Goal: Use online tool/utility: Utilize a website feature to perform a specific function

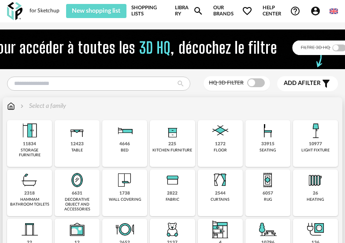
click at [172, 135] on img at bounding box center [172, 130] width 21 height 21
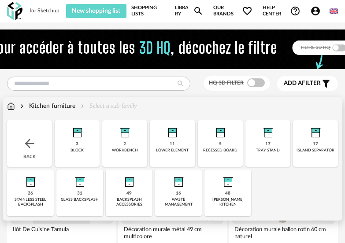
click at [74, 144] on div "3 block" at bounding box center [77, 143] width 45 height 47
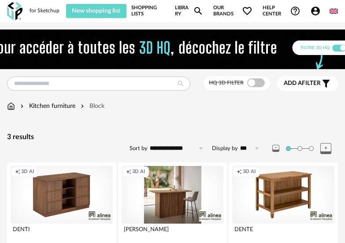
drag, startPoint x: 77, startPoint y: 144, endPoint x: -158, endPoint y: 156, distance: 235.0
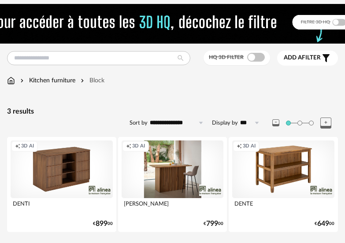
scroll to position [50, 0]
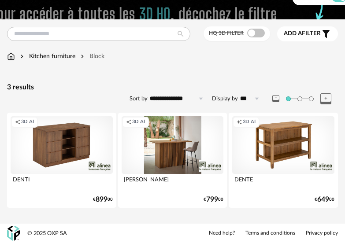
click at [53, 145] on div "Creation icon 3D AI" at bounding box center [62, 144] width 102 height 57
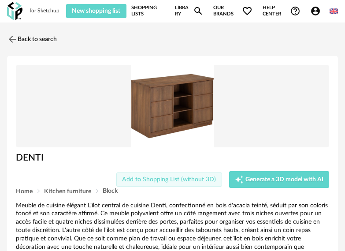
click at [149, 178] on span "Add to Shopping List (without 3D)" at bounding box center [169, 179] width 94 height 6
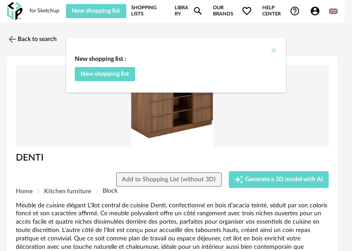
click at [273, 48] on icon "Close" at bounding box center [273, 50] width 7 height 7
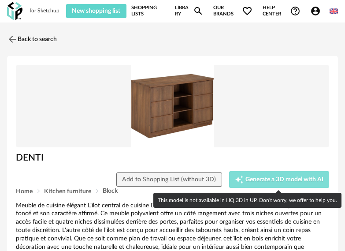
click at [268, 177] on span "Generate a 3D model with AI" at bounding box center [284, 179] width 78 height 6
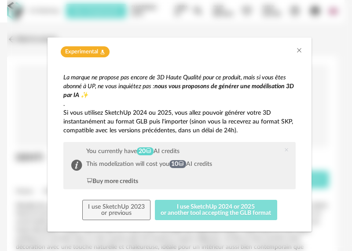
click at [214, 209] on button "I use SketchUp 2024 or 2025 or another tool accepting the GLB format" at bounding box center [216, 209] width 122 height 20
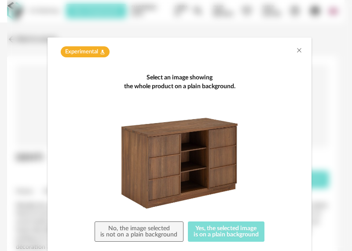
click at [215, 232] on button "Yes, the selected image is on a plain background" at bounding box center [226, 231] width 77 height 20
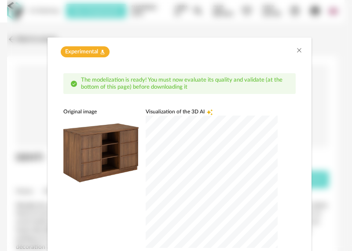
click at [88, 153] on img "dialog" at bounding box center [100, 152] width 75 height 75
drag, startPoint x: 186, startPoint y: 40, endPoint x: 206, endPoint y: 34, distance: 20.6
click at [206, 34] on div "Experimental Flask icon The modelization is ready! You must now evaluate its qu…" at bounding box center [179, 125] width 345 height 251
click at [203, 182] on div "dialog" at bounding box center [212, 181] width 132 height 132
click at [269, 115] on div "dialog" at bounding box center [212, 181] width 132 height 132
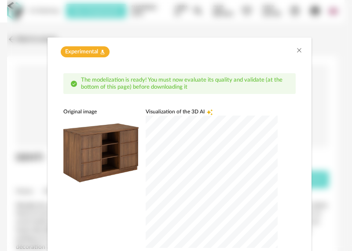
click at [238, 115] on div "dialog" at bounding box center [212, 181] width 132 height 132
click at [146, 247] on div "dialog" at bounding box center [212, 181] width 132 height 132
click at [146, 215] on div "dialog" at bounding box center [212, 181] width 132 height 132
click at [146, 117] on div "dialog" at bounding box center [212, 181] width 132 height 132
click at [146, 177] on div "dialog" at bounding box center [212, 181] width 132 height 132
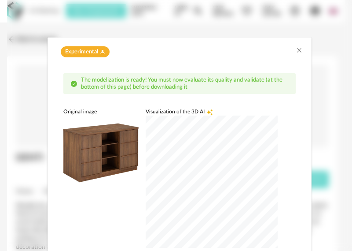
click at [206, 113] on icon "Creation icon" at bounding box center [209, 112] width 6 height 6
click at [180, 185] on div "dialog" at bounding box center [212, 181] width 132 height 132
click at [206, 195] on div "dialog" at bounding box center [212, 181] width 132 height 132
click at [270, 138] on div "dialog" at bounding box center [212, 181] width 132 height 132
click at [77, 111] on div "Original image" at bounding box center [100, 111] width 75 height 7
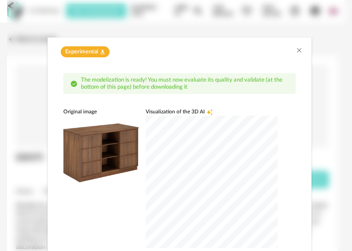
click at [107, 145] on img "dialog" at bounding box center [100, 152] width 75 height 75
drag, startPoint x: 182, startPoint y: 47, endPoint x: 176, endPoint y: 30, distance: 18.2
click at [176, 30] on div "Experimental Flask icon The modelization is ready! You must now evaluate its qu…" at bounding box center [179, 125] width 345 height 251
drag, startPoint x: 179, startPoint y: 46, endPoint x: 136, endPoint y: 41, distance: 42.6
click at [136, 41] on div "Experimental Flask icon" at bounding box center [180, 49] width 264 height 24
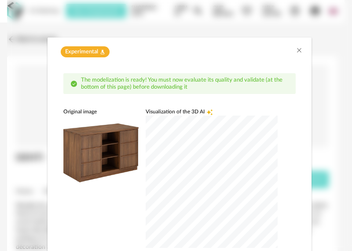
drag, startPoint x: 160, startPoint y: 81, endPoint x: 176, endPoint y: 114, distance: 36.2
click at [160, 81] on span "The modelization is ready! You must now evaluate its quality and validate (at t…" at bounding box center [182, 83] width 202 height 13
click at [207, 183] on div "dialog" at bounding box center [212, 181] width 132 height 132
